Goal: Task Accomplishment & Management: Use online tool/utility

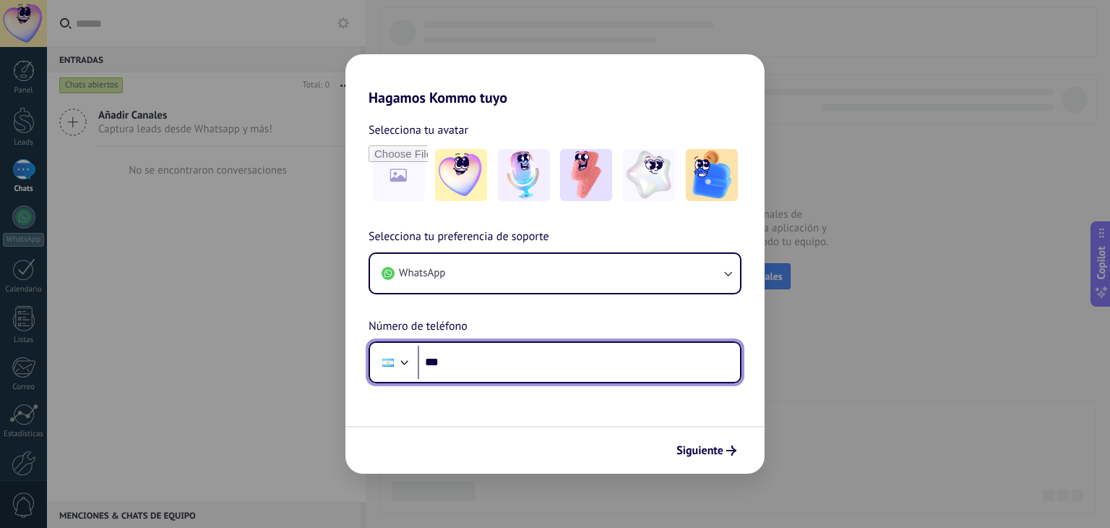
click at [535, 359] on input "***" at bounding box center [579, 361] width 322 height 33
type input "**********"
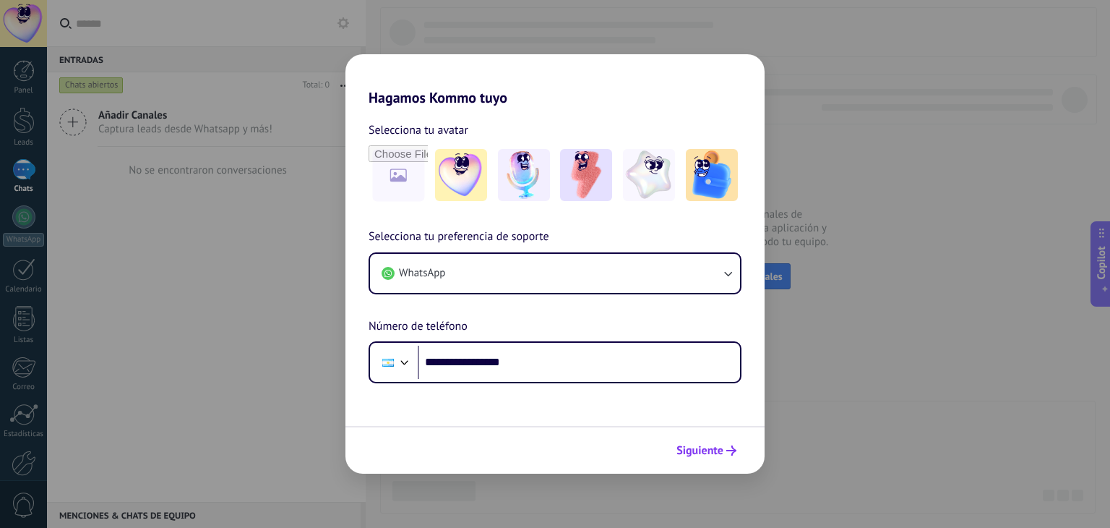
click at [701, 450] on span "Siguiente" at bounding box center [699, 450] width 47 height 10
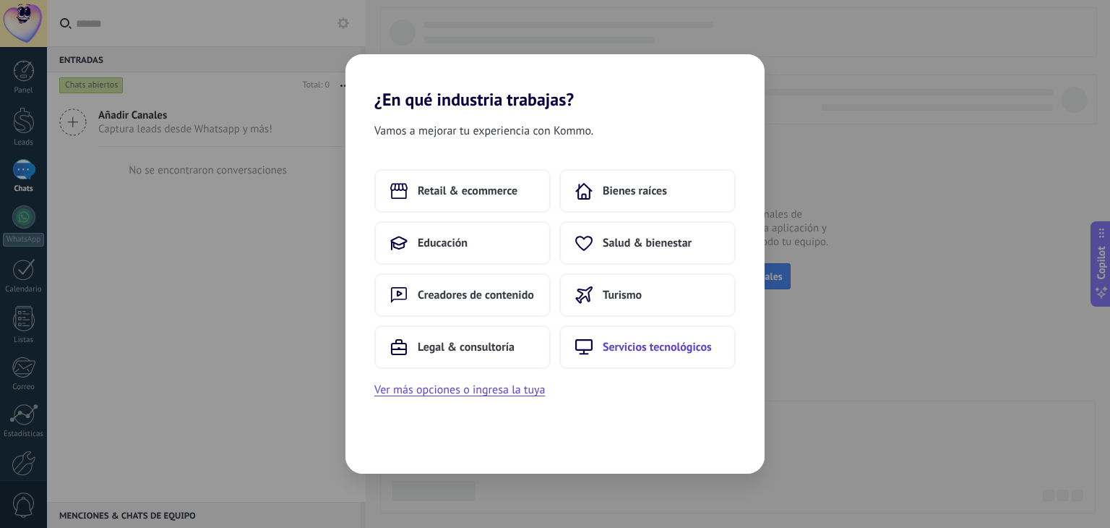
click at [611, 352] on span "Servicios tecnológicos" at bounding box center [657, 347] width 109 height 14
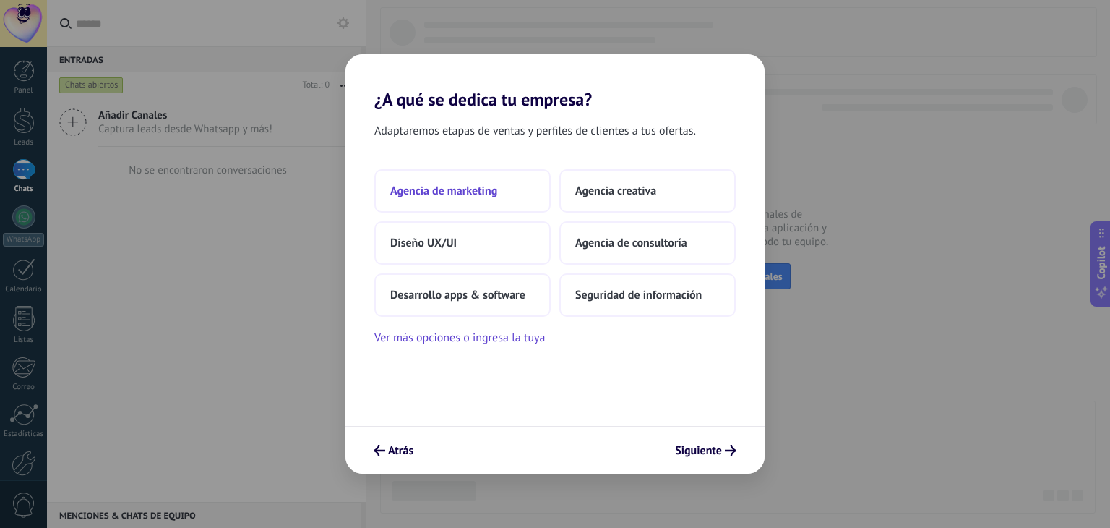
click at [457, 194] on span "Agencia de marketing" at bounding box center [443, 191] width 107 height 14
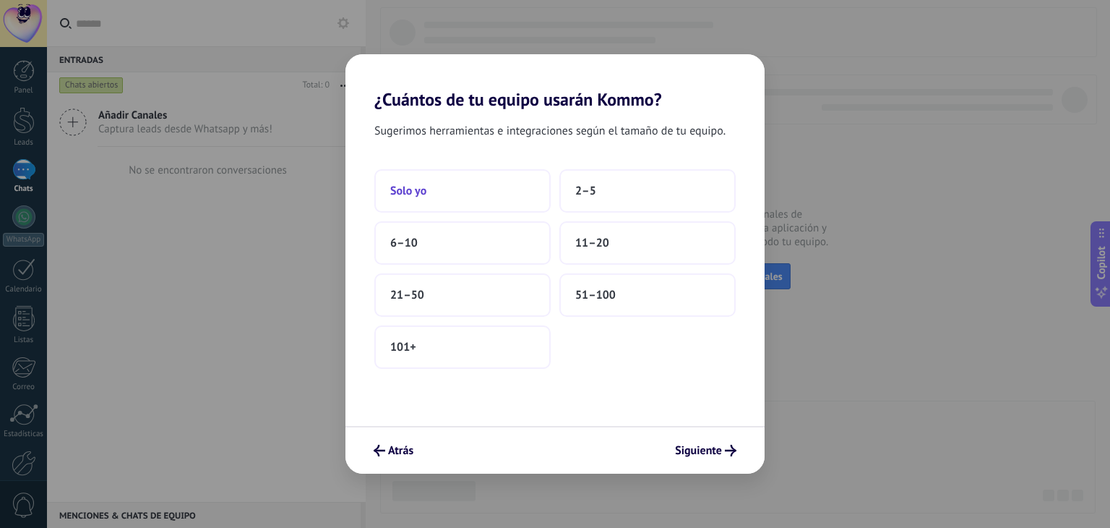
click at [479, 193] on button "Solo yo" at bounding box center [462, 190] width 176 height 43
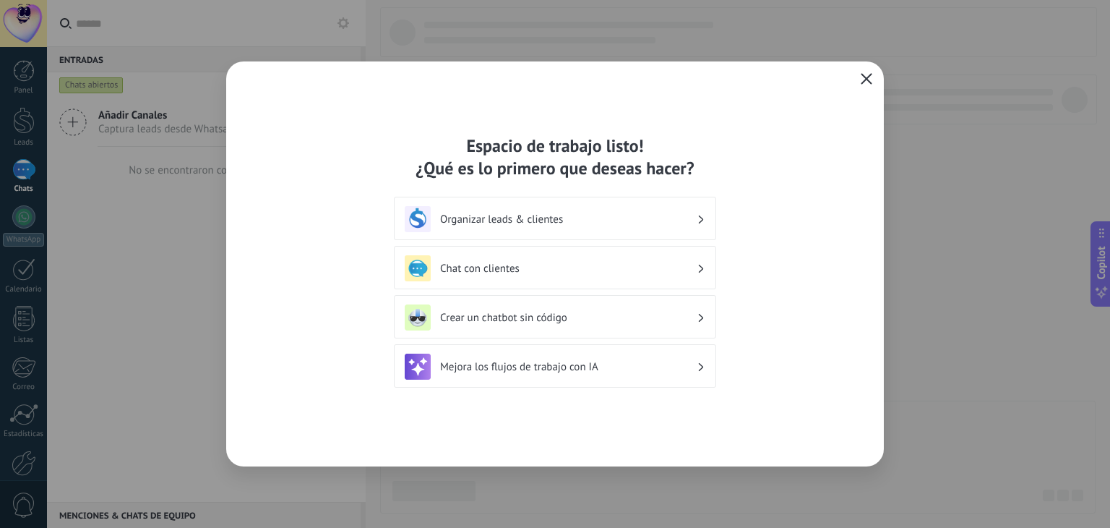
click at [864, 76] on use "button" at bounding box center [867, 78] width 11 height 11
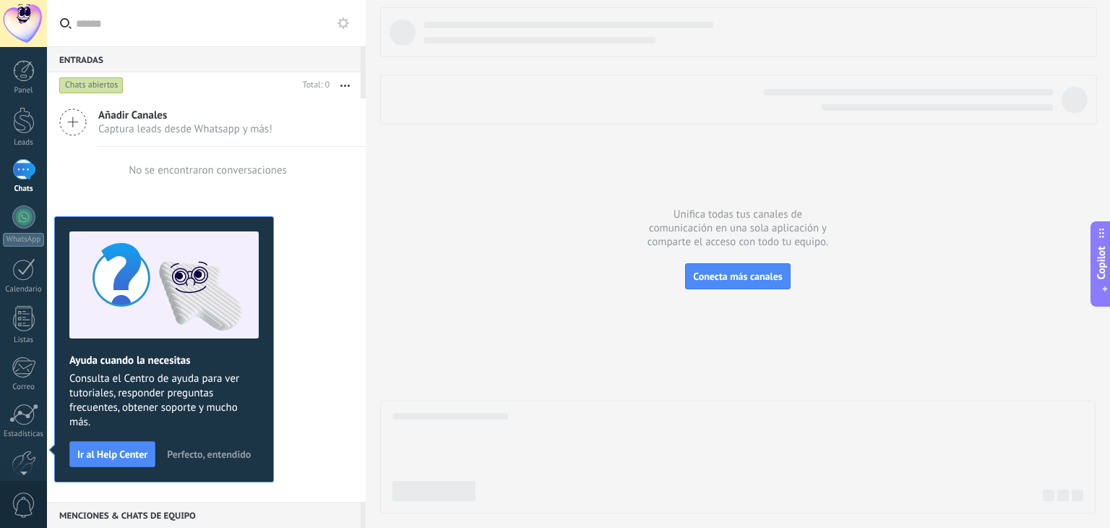
click at [121, 185] on div "No se encontraron conversaciones" at bounding box center [206, 170] width 319 height 46
click at [24, 233] on div "WhatsApp" at bounding box center [23, 240] width 41 height 14
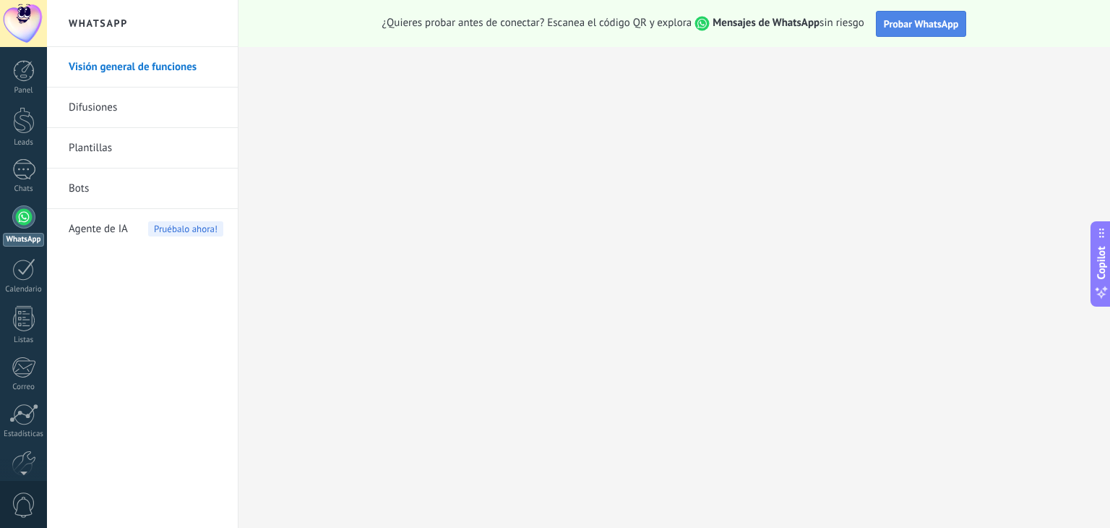
click at [908, 22] on span "Probar WhatsApp" at bounding box center [921, 23] width 75 height 13
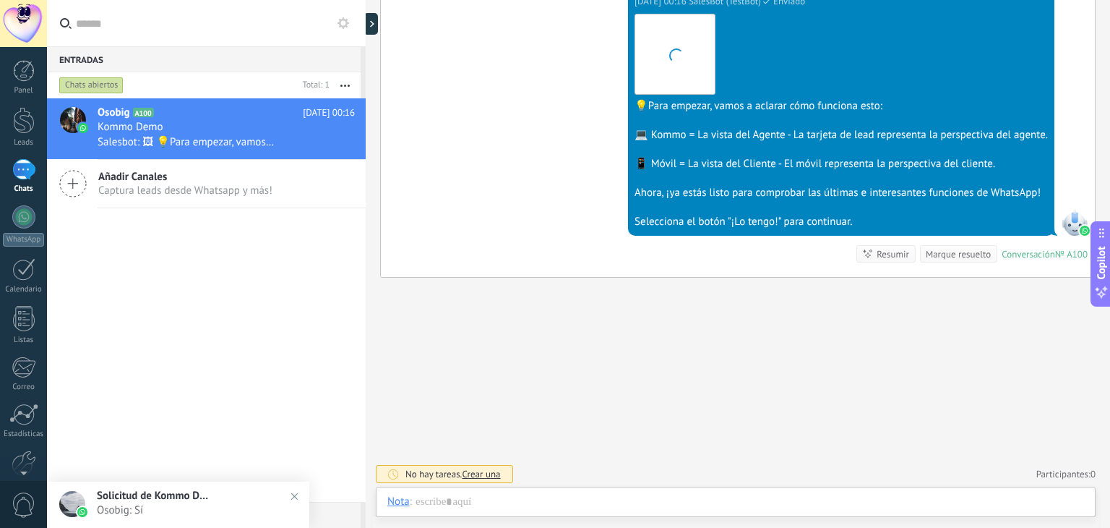
scroll to position [21, 0]
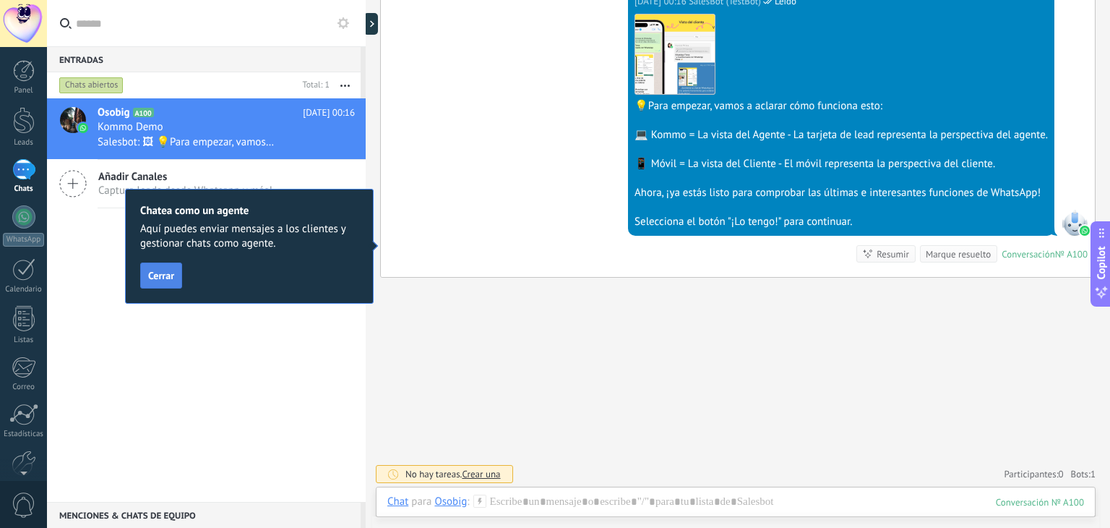
click at [158, 272] on span "Cerrar" at bounding box center [161, 275] width 26 height 10
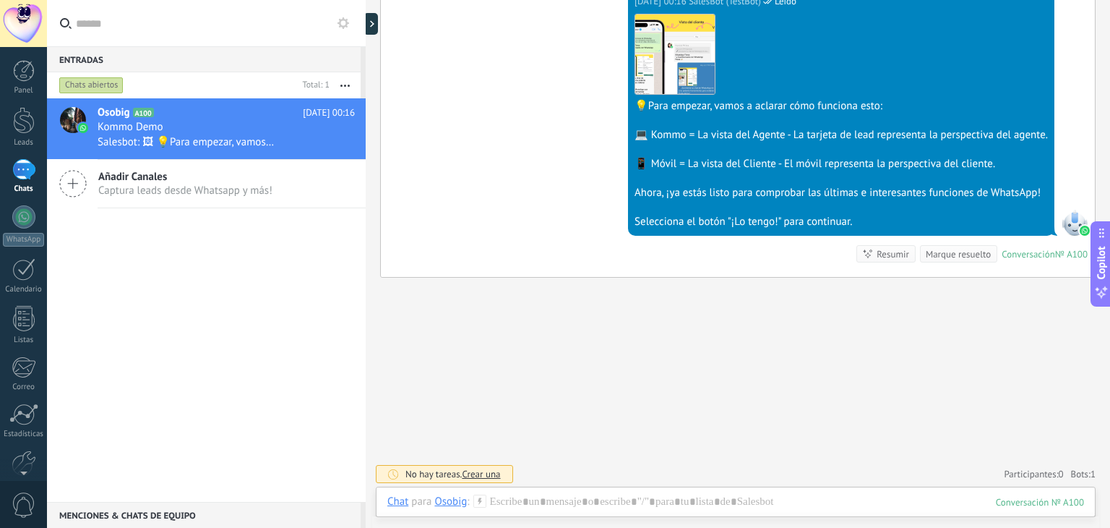
click at [347, 21] on icon at bounding box center [344, 23] width 12 height 12
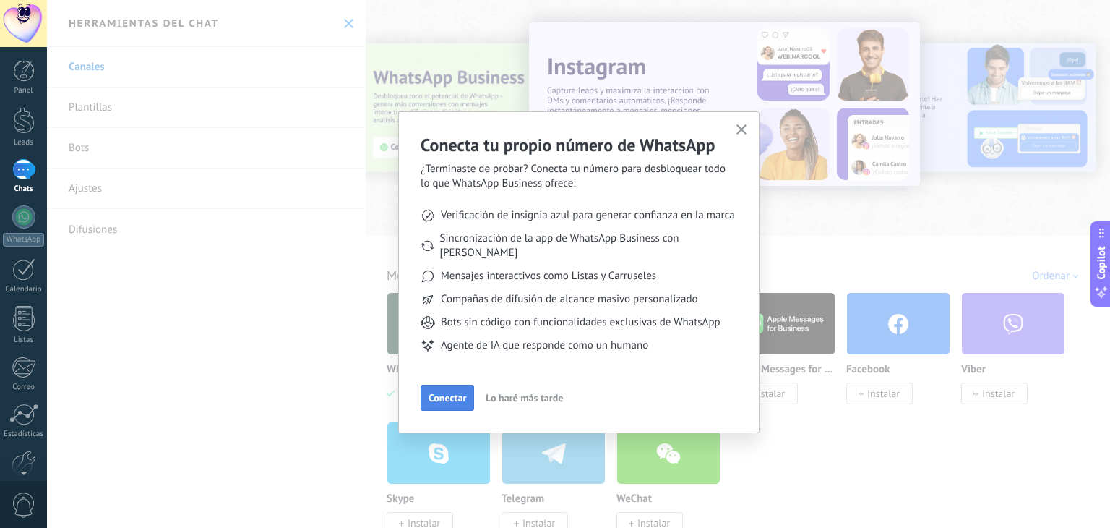
click at [447, 384] on button "Conectar" at bounding box center [447, 397] width 53 height 26
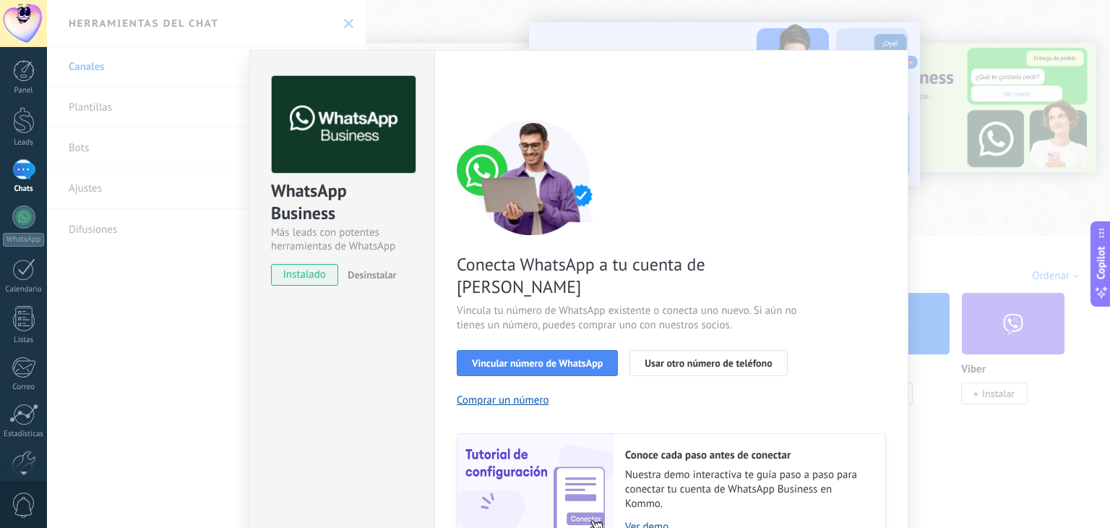
click at [885, 35] on div "WhatsApp Business Más leads con potentes herramientas de WhatsApp instalado Des…" at bounding box center [578, 264] width 1063 height 528
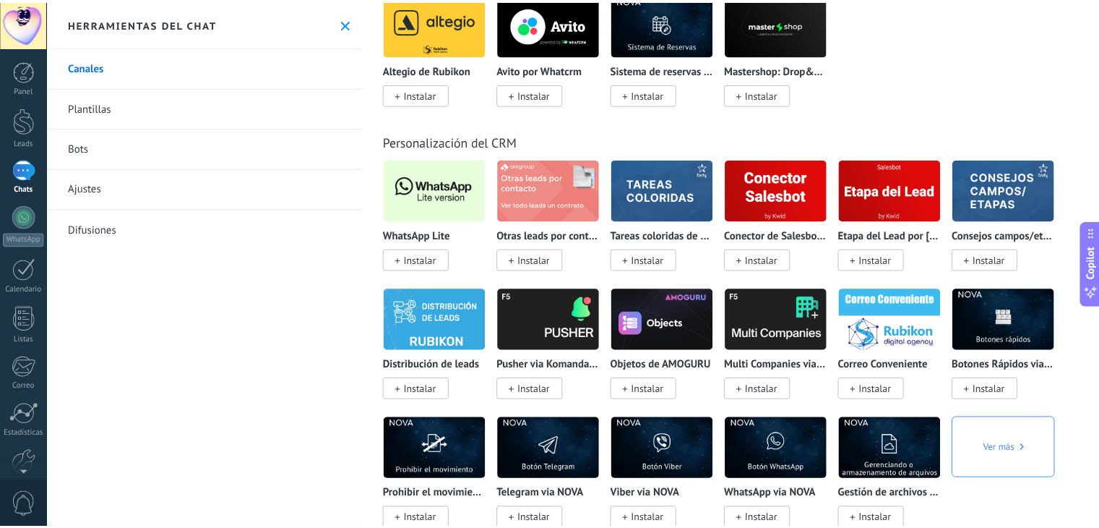
scroll to position [3252, 0]
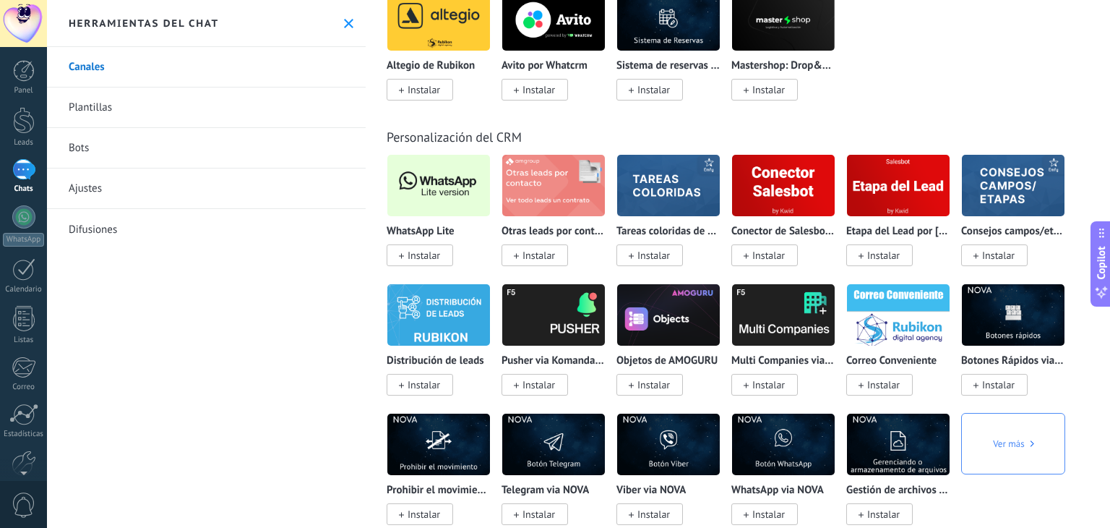
click at [438, 262] on span "Instalar" at bounding box center [424, 255] width 33 height 13
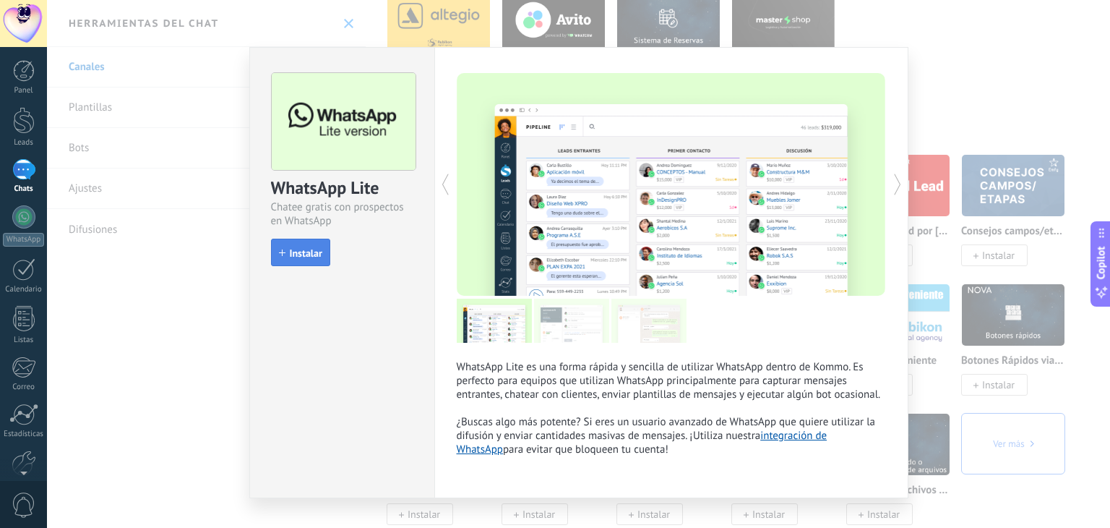
click at [306, 254] on span "Instalar" at bounding box center [306, 253] width 33 height 10
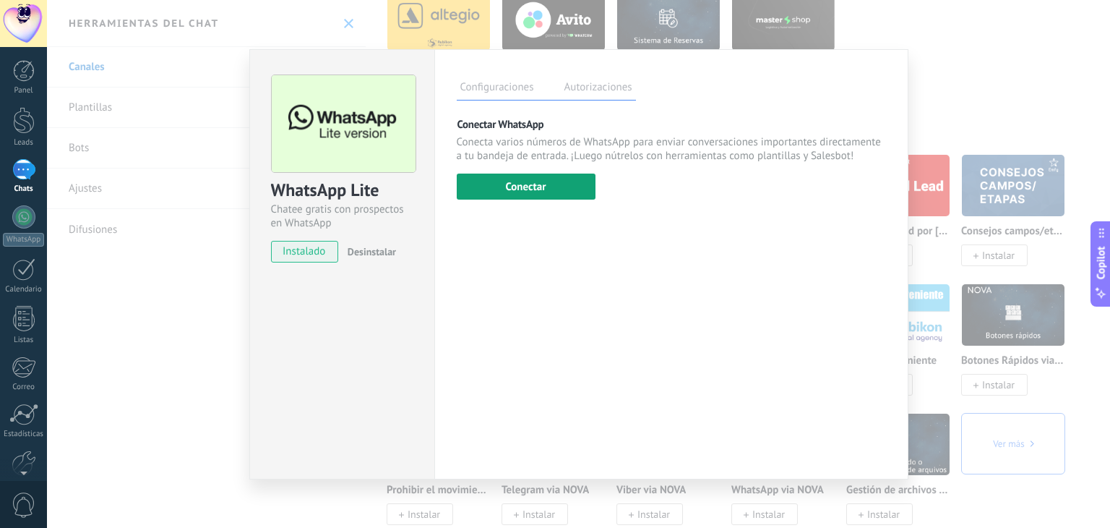
click at [538, 186] on button "Conectar" at bounding box center [526, 186] width 139 height 26
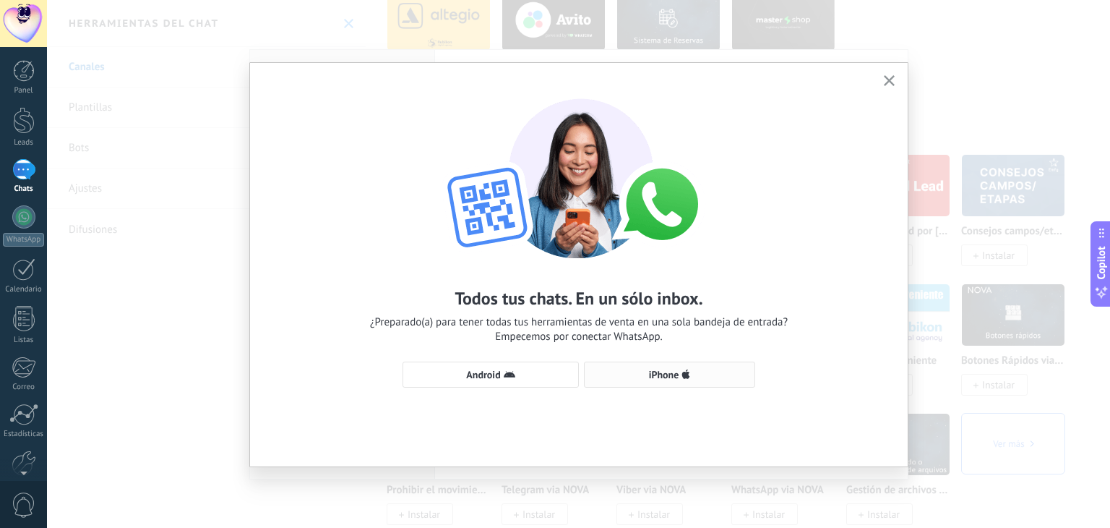
click at [687, 376] on use "button" at bounding box center [686, 373] width 8 height 9
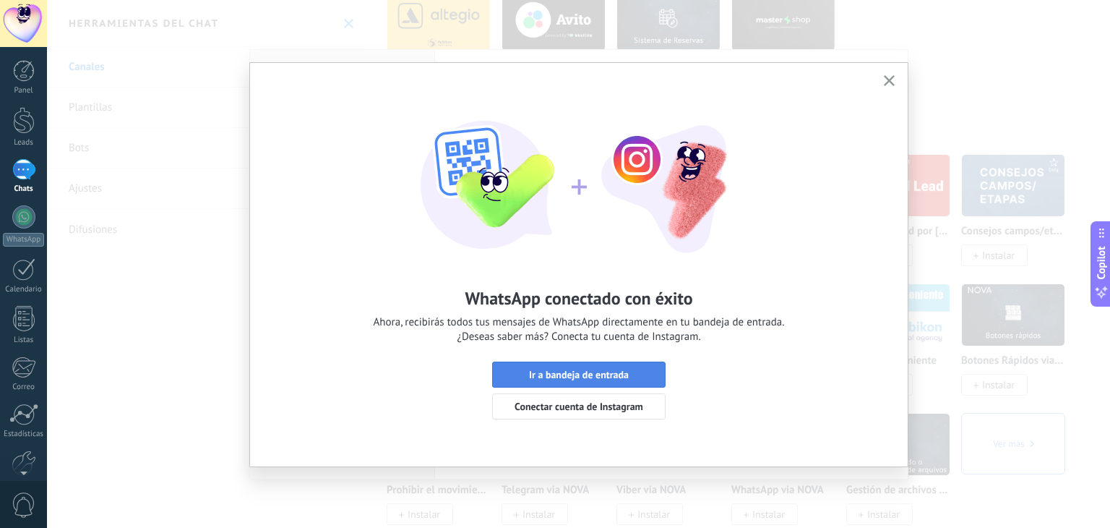
click at [643, 373] on span "Ir a bandeja de entrada" at bounding box center [579, 374] width 158 height 10
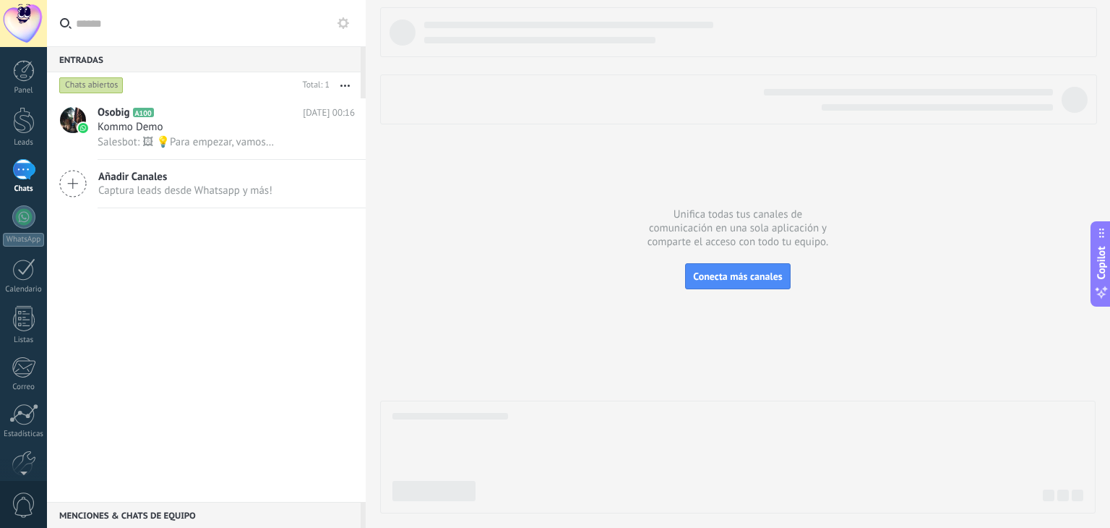
click at [26, 168] on div "1" at bounding box center [23, 169] width 23 height 21
click at [23, 80] on div at bounding box center [24, 71] width 22 height 22
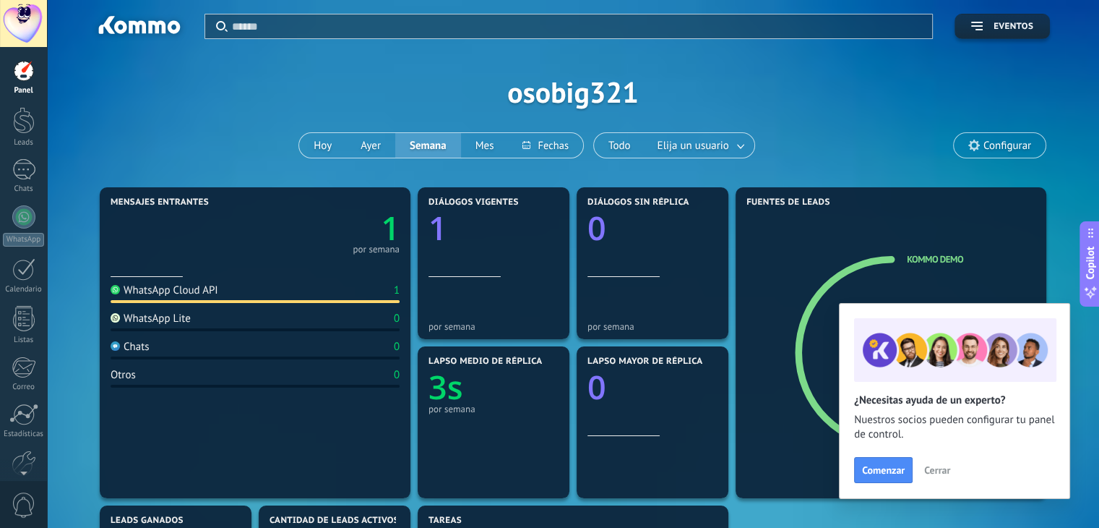
click at [23, 24] on div at bounding box center [23, 23] width 47 height 47
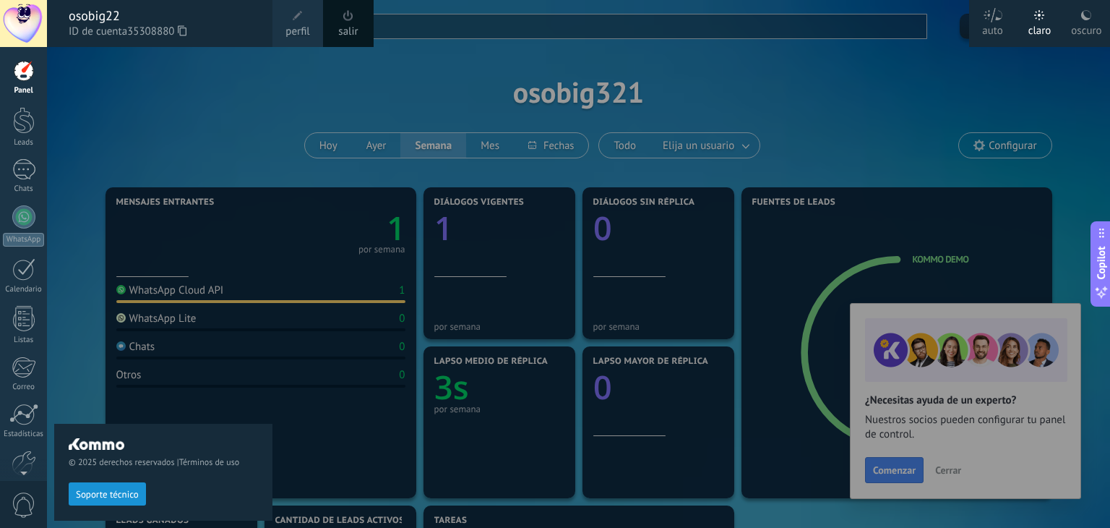
click at [343, 23] on span at bounding box center [348, 16] width 16 height 16
